Goal: Task Accomplishment & Management: Manage account settings

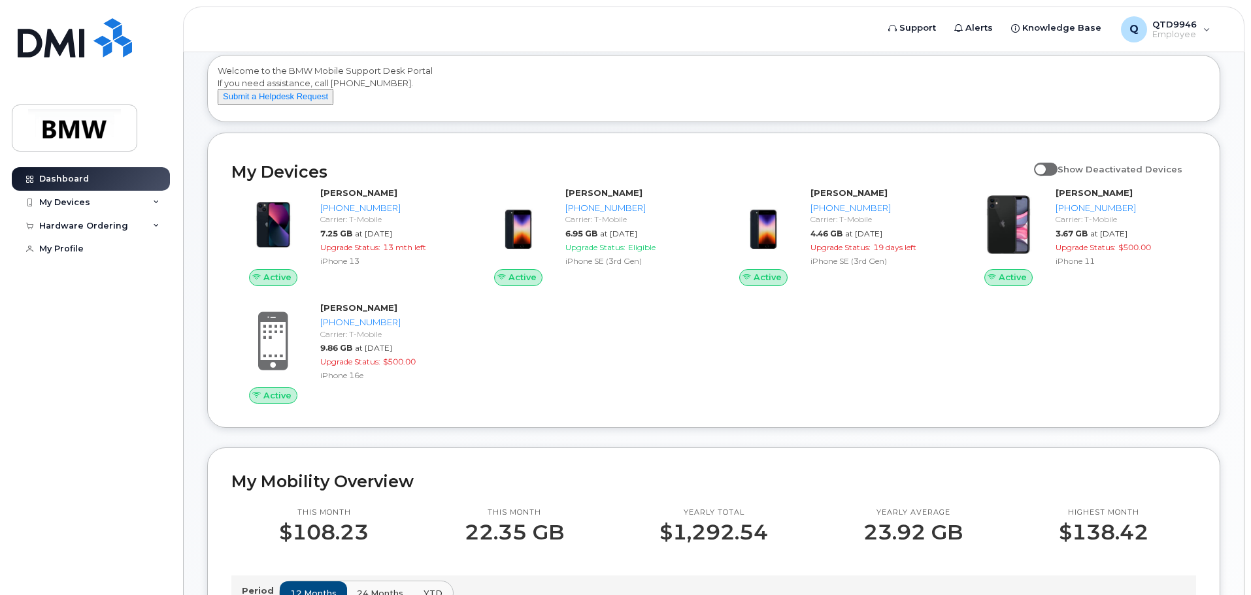
scroll to position [131, 0]
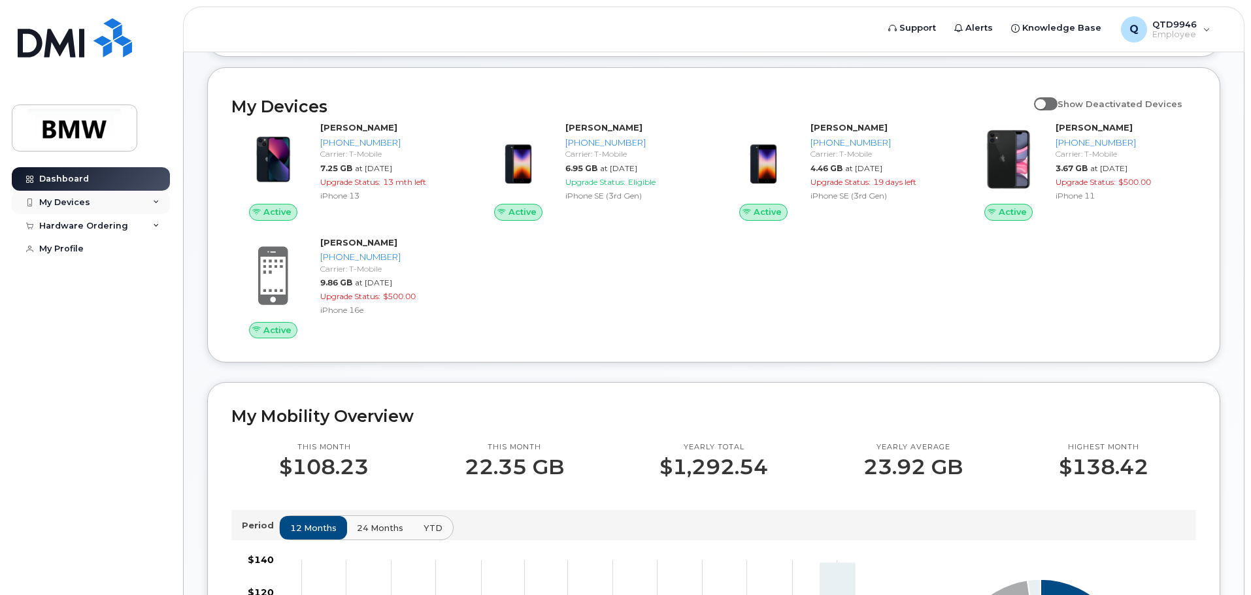
click at [60, 206] on div "My Devices" at bounding box center [64, 202] width 51 height 10
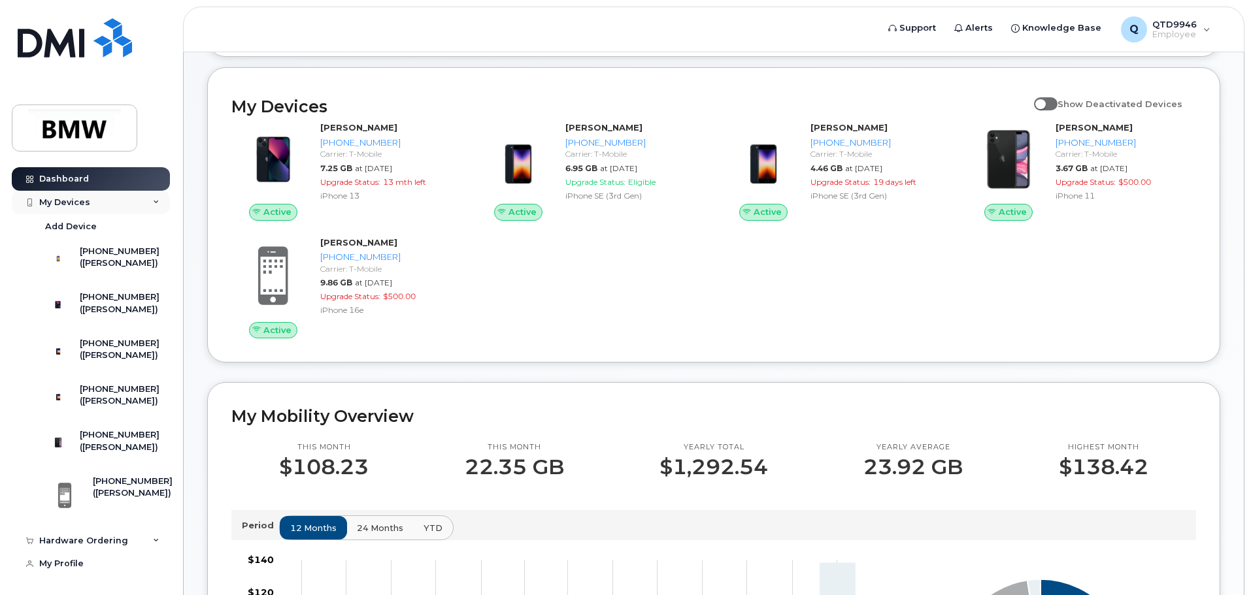
scroll to position [0, 0]
click at [65, 225] on div "Add Device" at bounding box center [71, 227] width 52 height 12
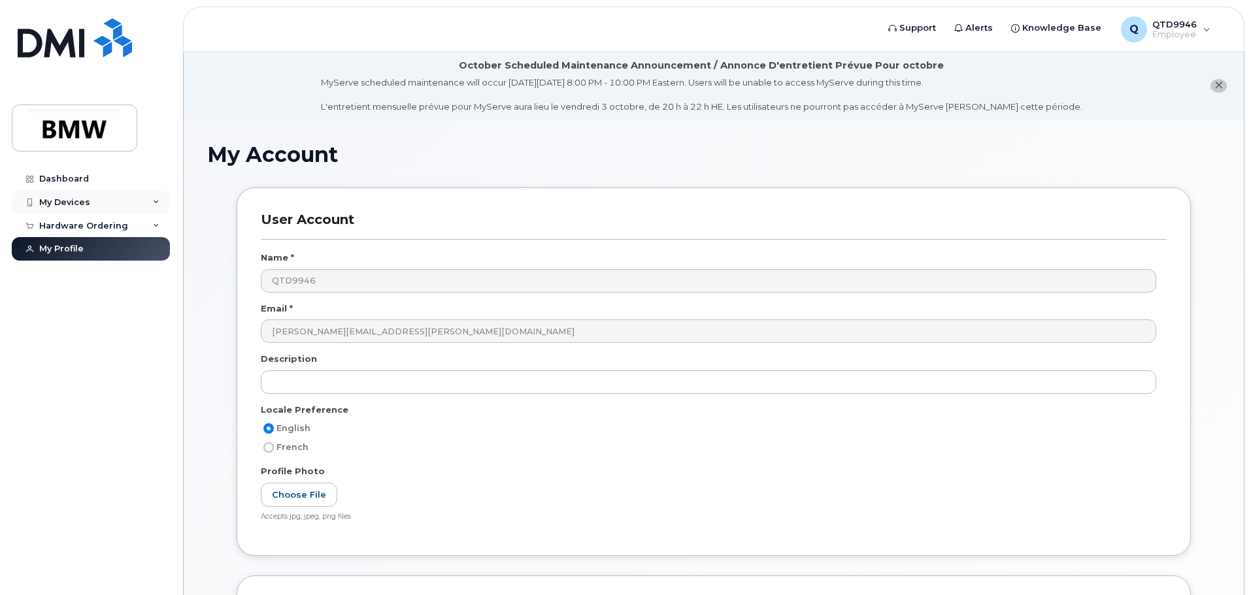
click at [73, 197] on div "My Devices" at bounding box center [64, 202] width 51 height 10
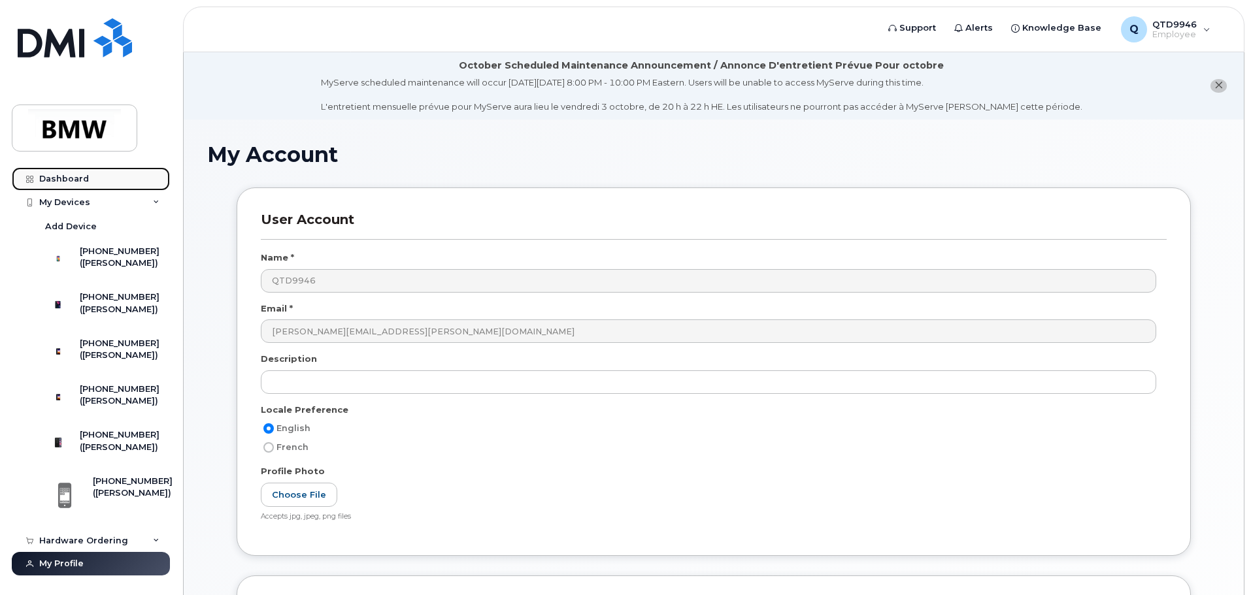
click at [74, 185] on link "Dashboard" at bounding box center [91, 179] width 158 height 24
